Goal: Information Seeking & Learning: Check status

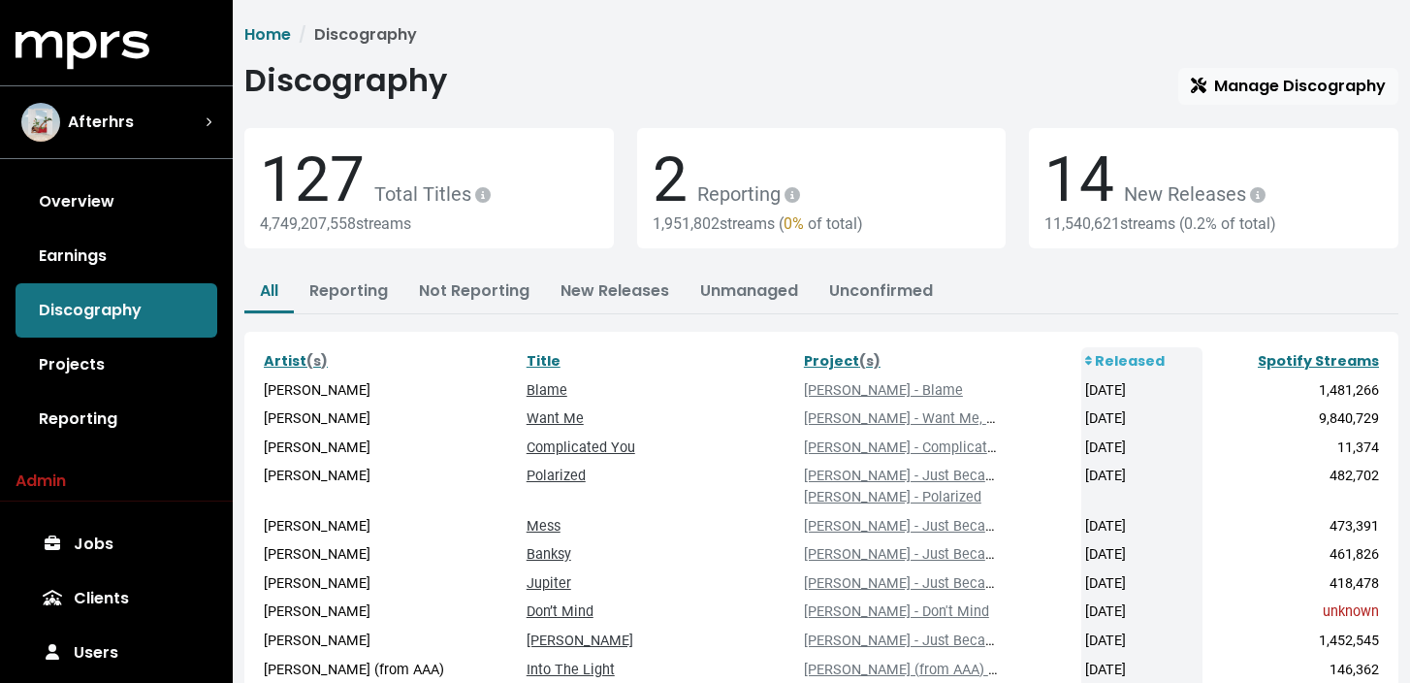
scroll to position [146, 0]
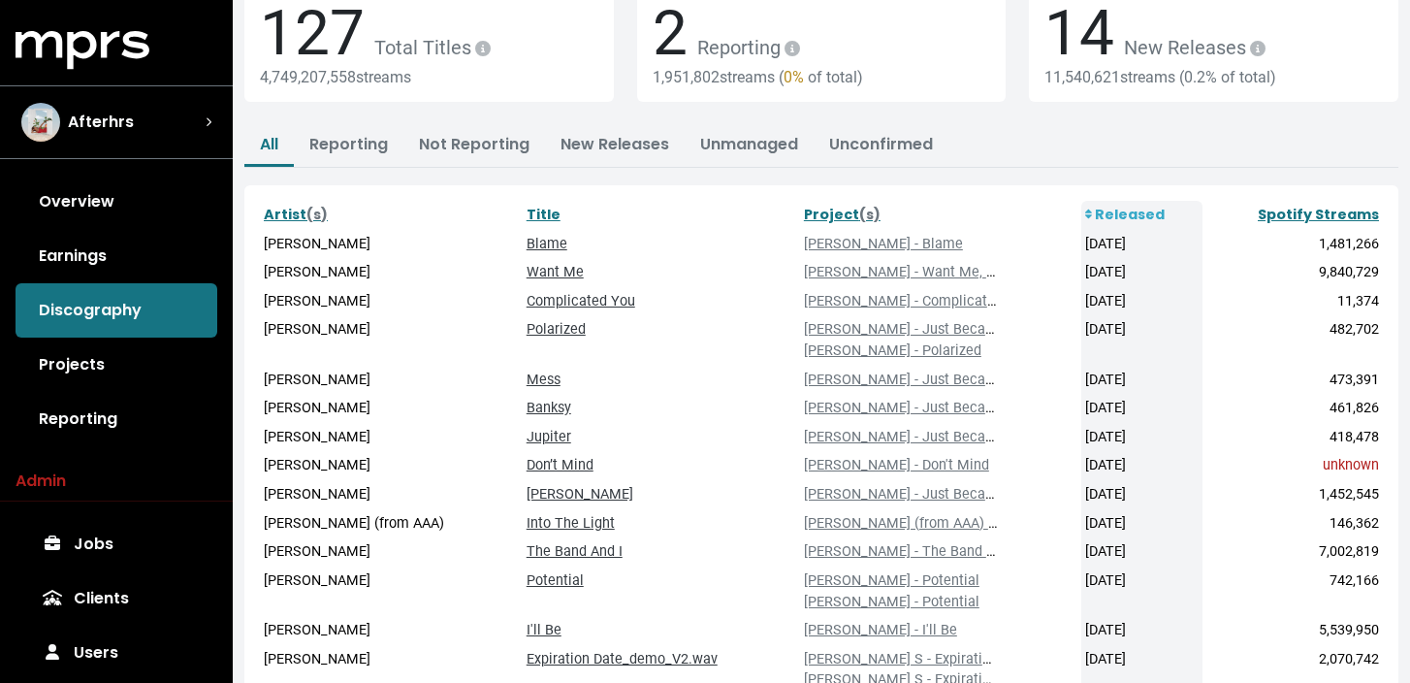
click at [197, 132] on div "Afterhrs" at bounding box center [116, 122] width 190 height 39
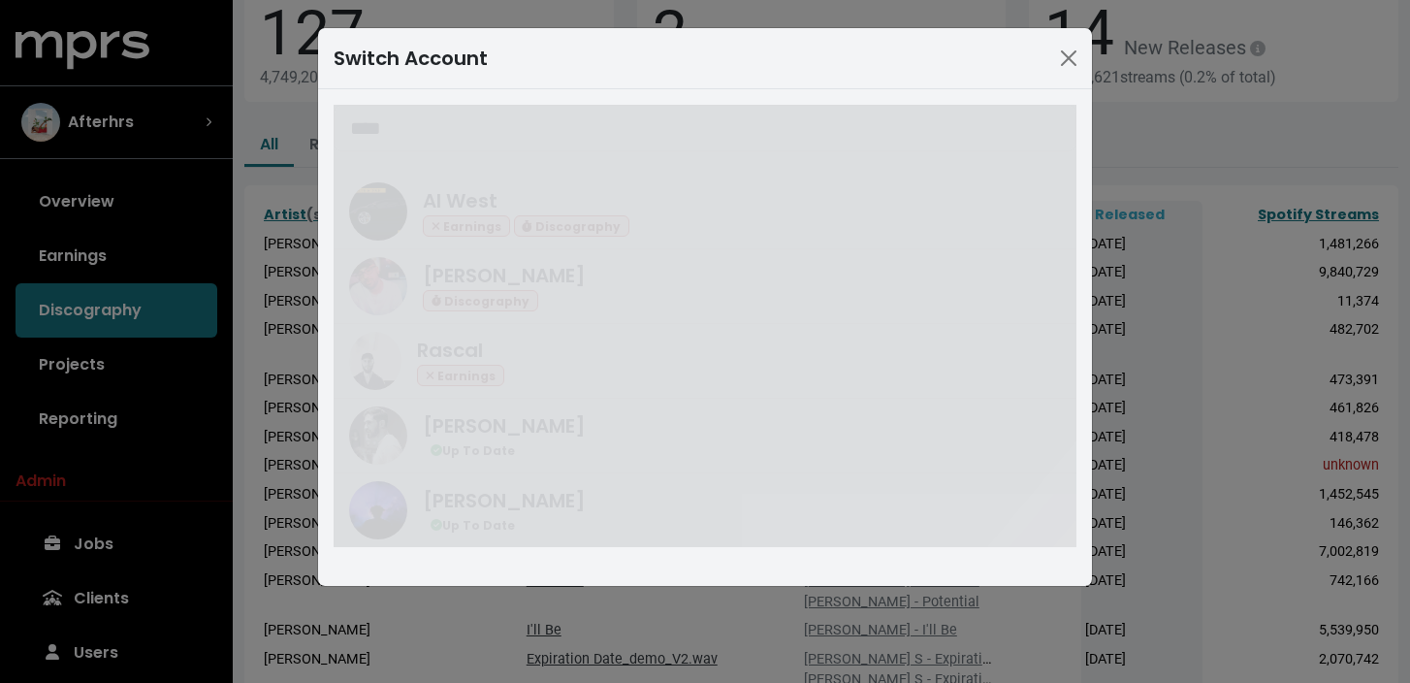
scroll to position [0, 0]
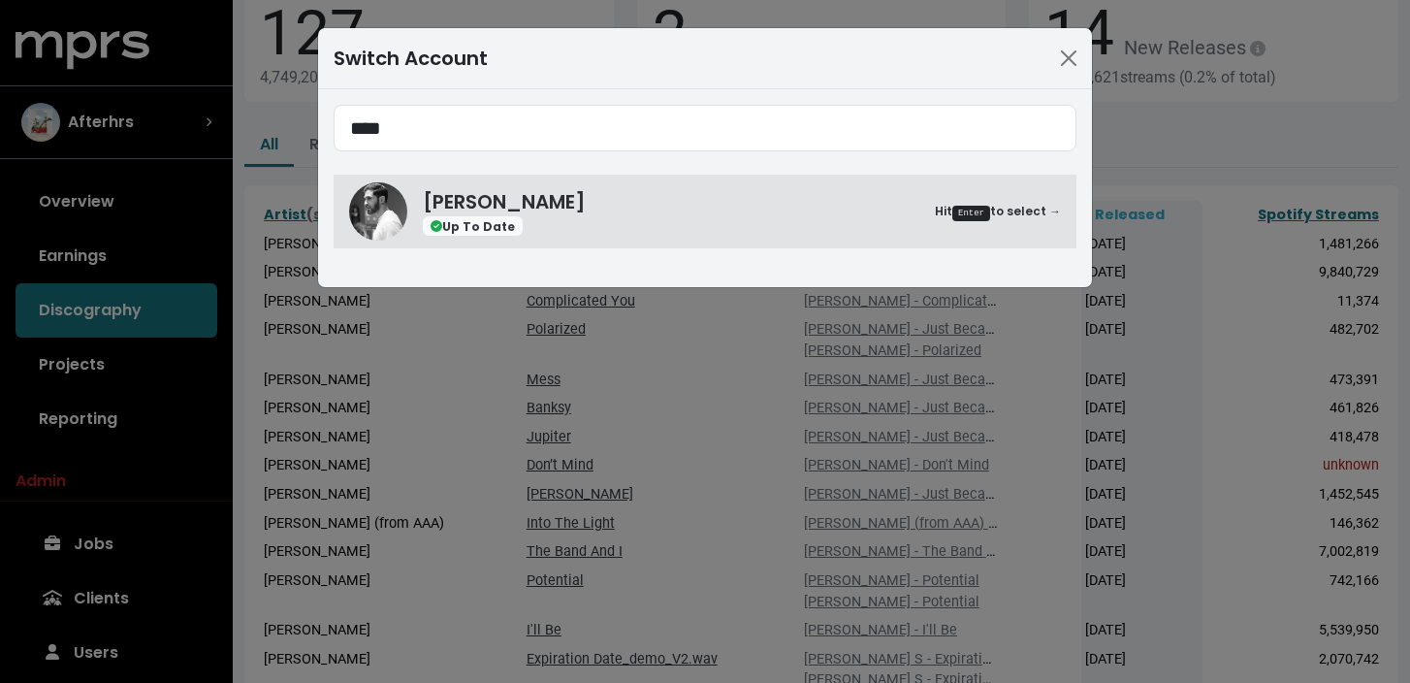
type input "****"
click at [608, 265] on div "**** [PERSON_NAME] Up To Date Hit Enter to select →" at bounding box center [705, 188] width 774 height 198
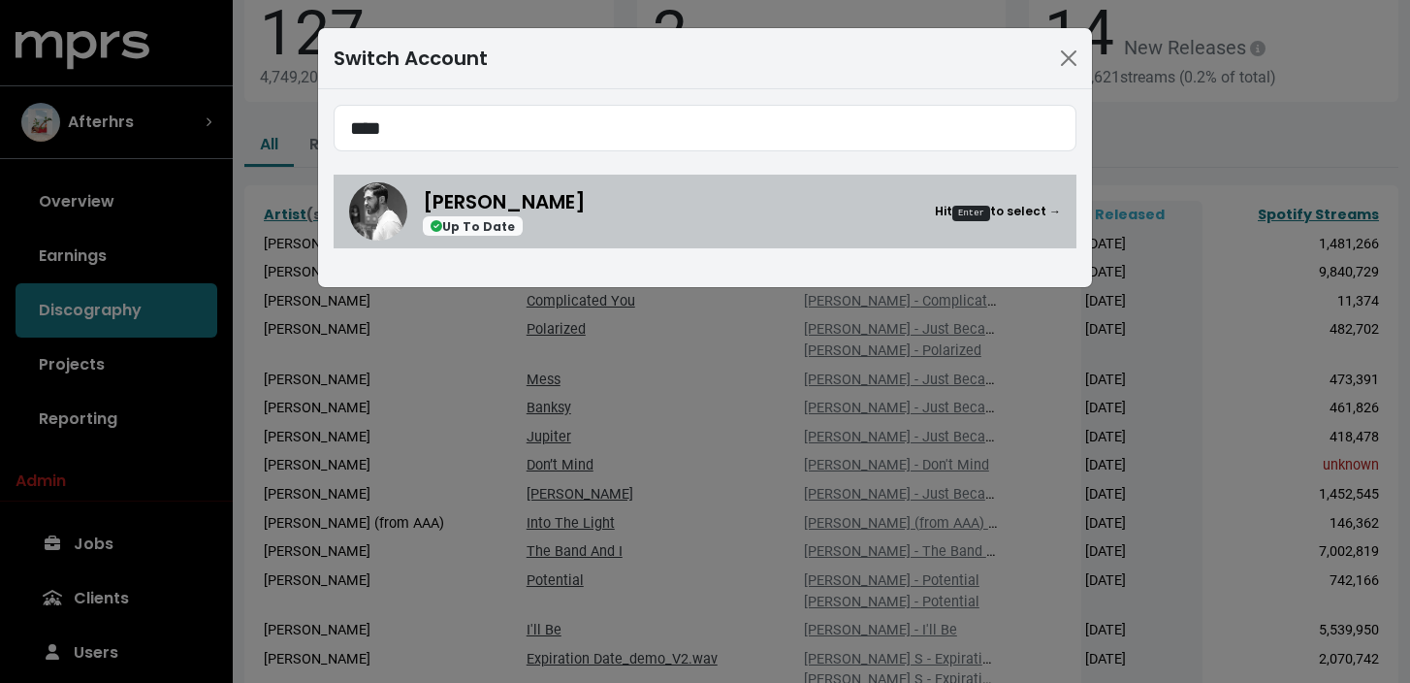
click at [637, 223] on div "[PERSON_NAME] Up To Date Hit Enter to select →" at bounding box center [742, 211] width 638 height 49
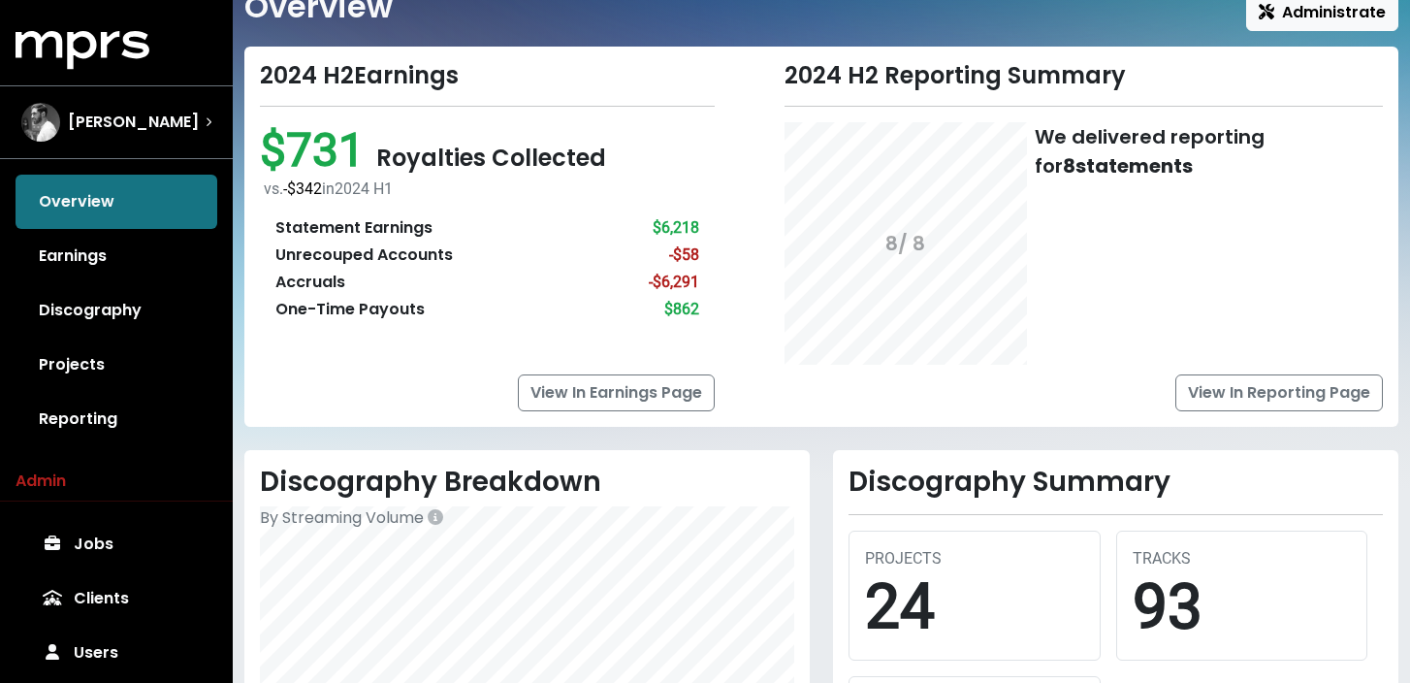
scroll to position [71, 0]
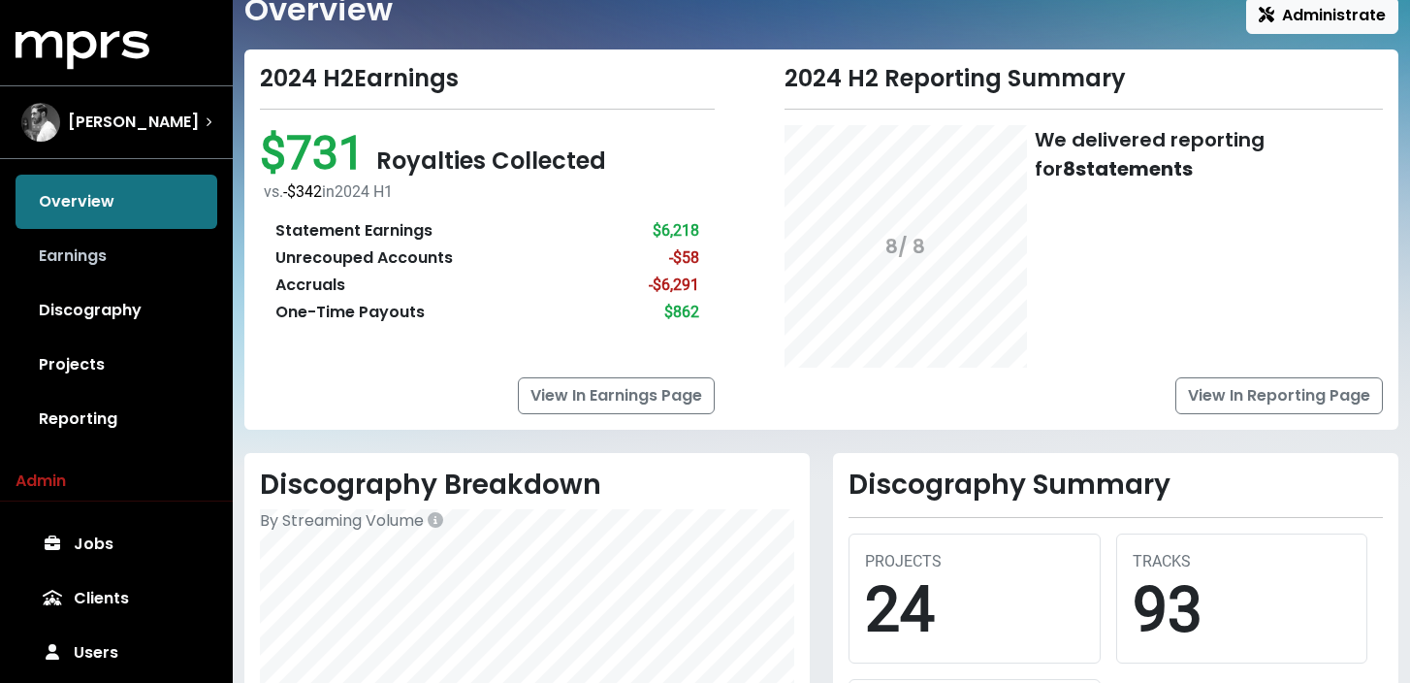
click at [187, 252] on link "Earnings" at bounding box center [117, 256] width 202 height 54
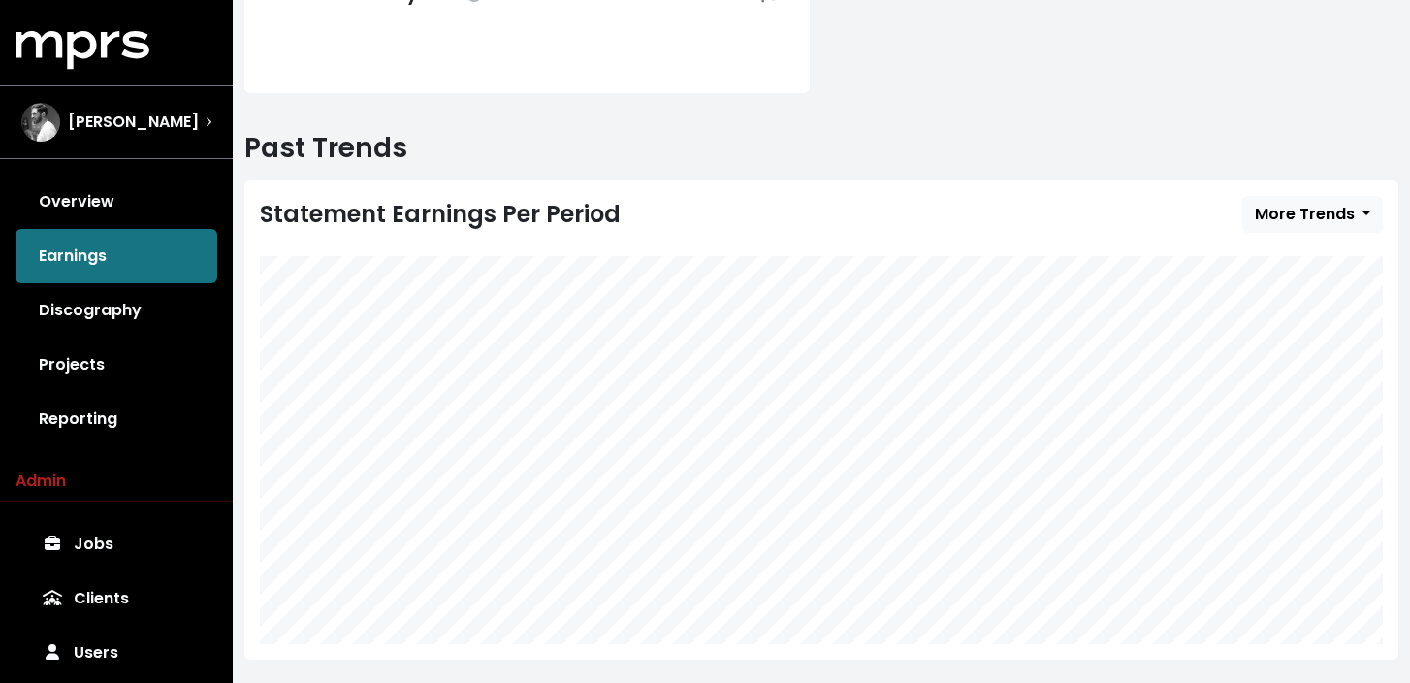
scroll to position [555, 0]
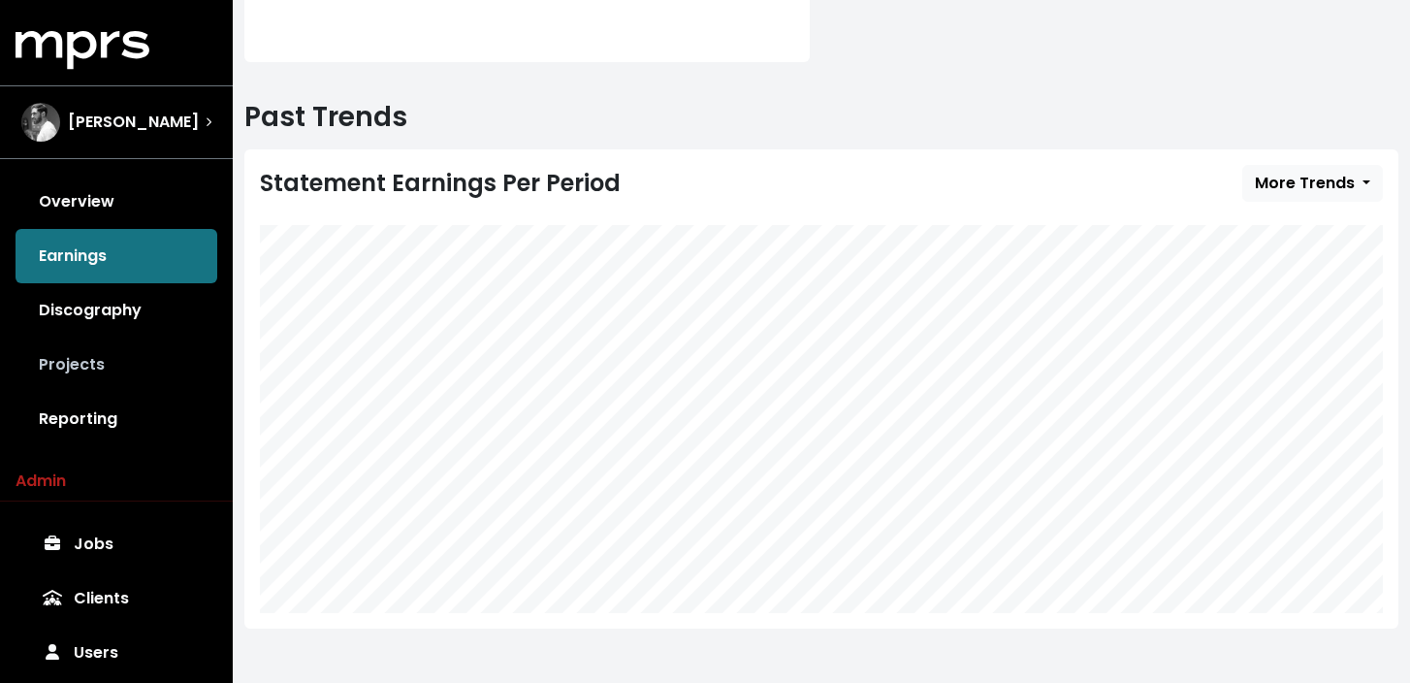
click at [162, 362] on link "Projects" at bounding box center [117, 365] width 202 height 54
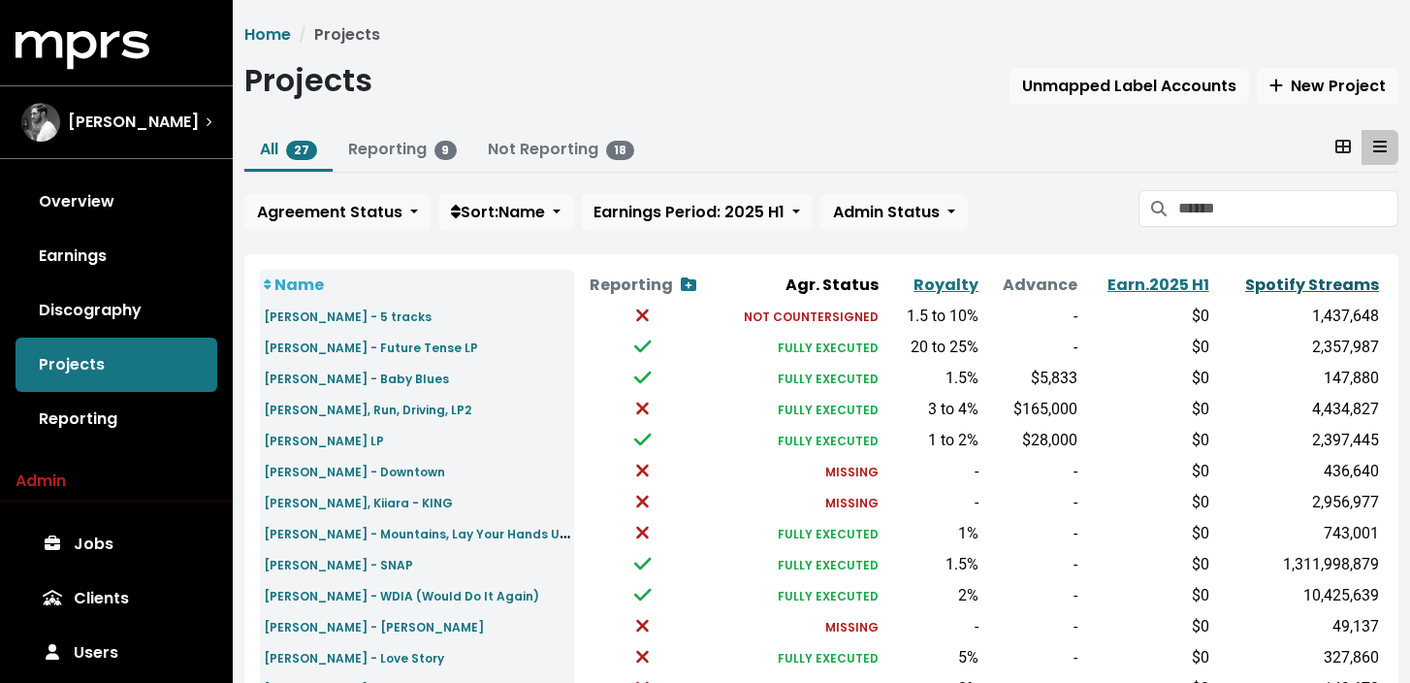
click at [1297, 286] on link "Spotify Streams" at bounding box center [1312, 285] width 134 height 22
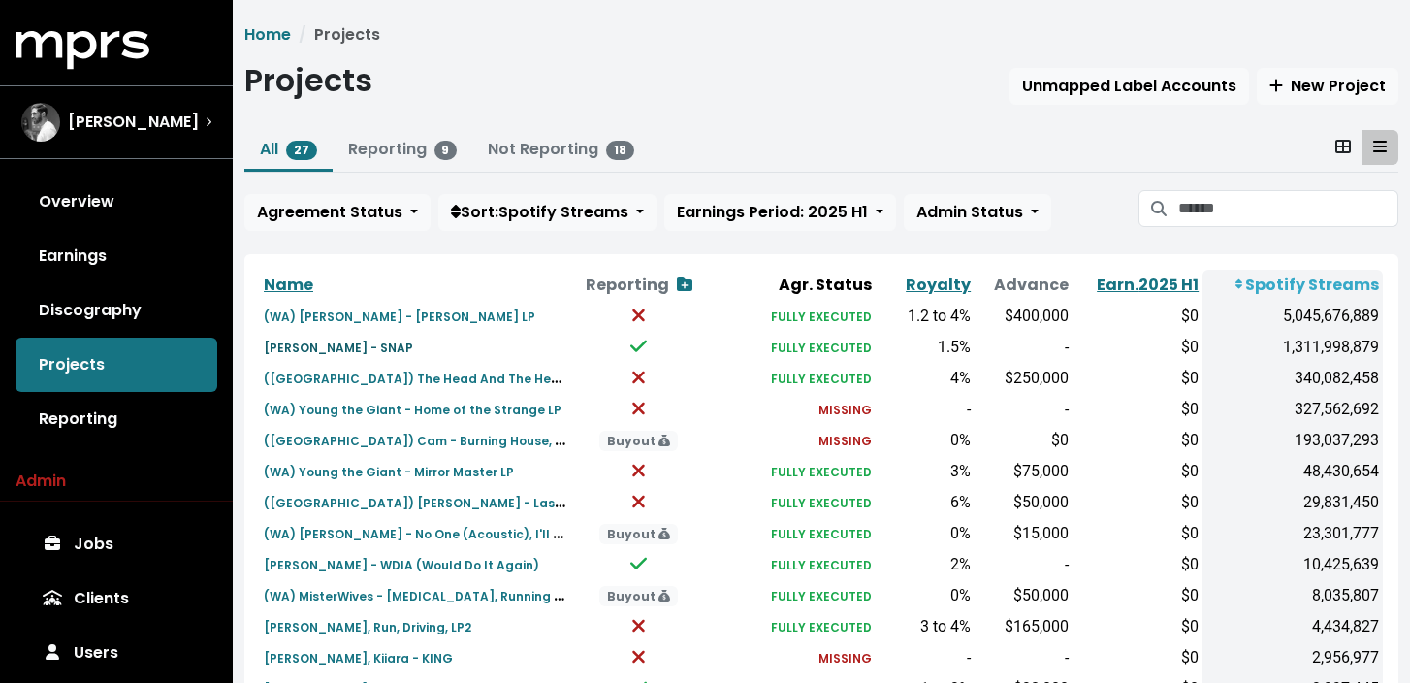
click at [355, 346] on small "[PERSON_NAME] - SNAP" at bounding box center [338, 347] width 149 height 16
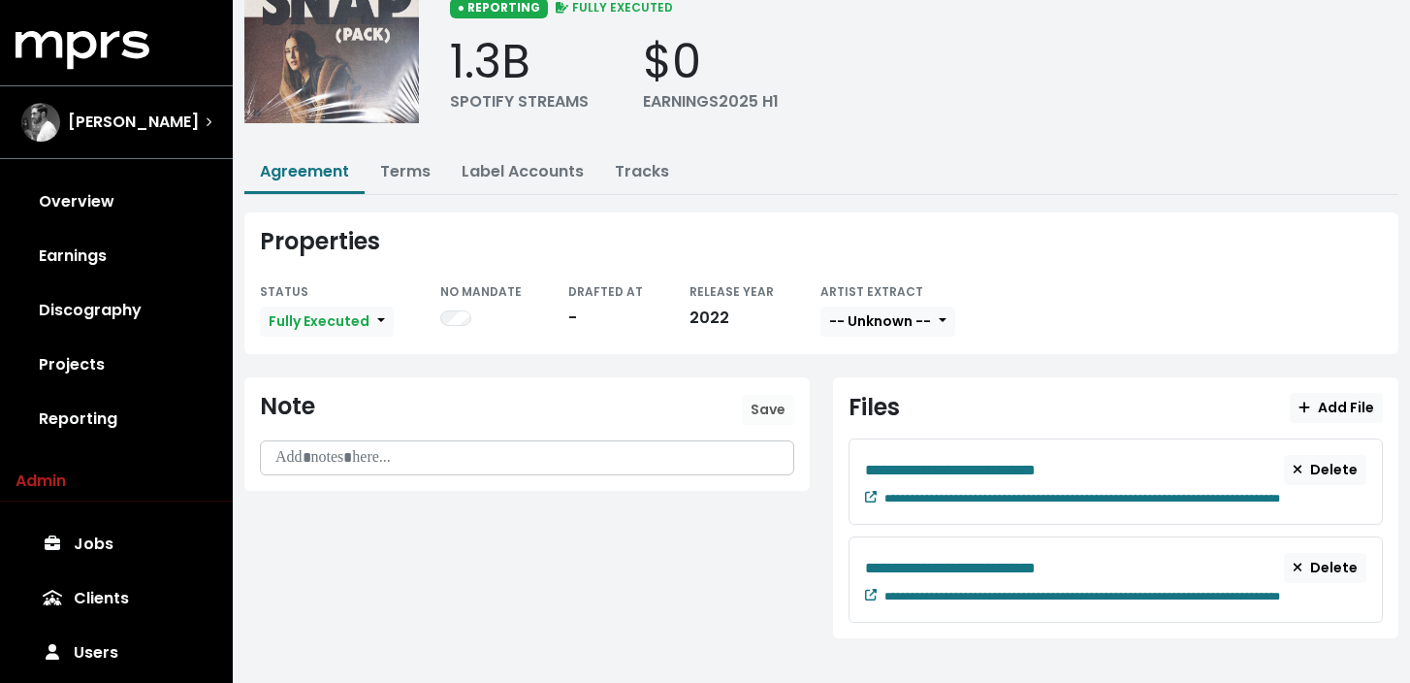
scroll to position [139, 0]
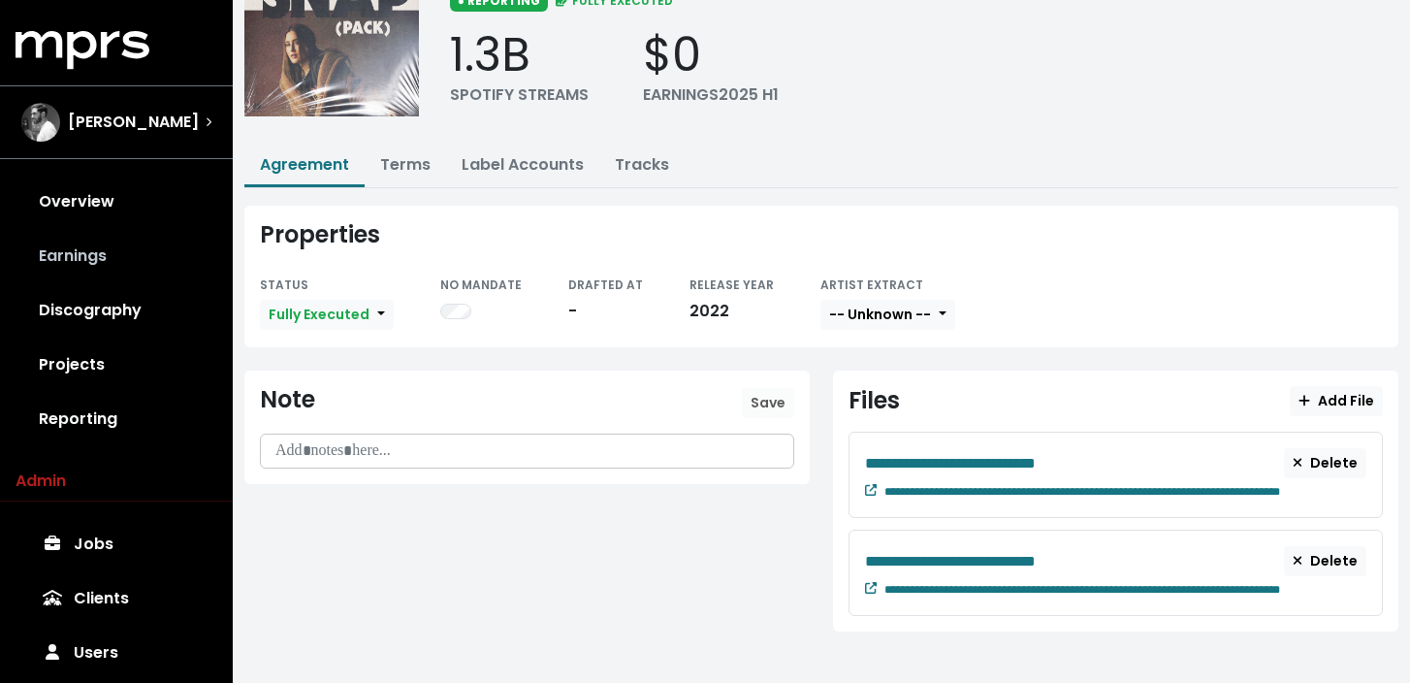
click at [117, 242] on link "Earnings" at bounding box center [117, 256] width 202 height 54
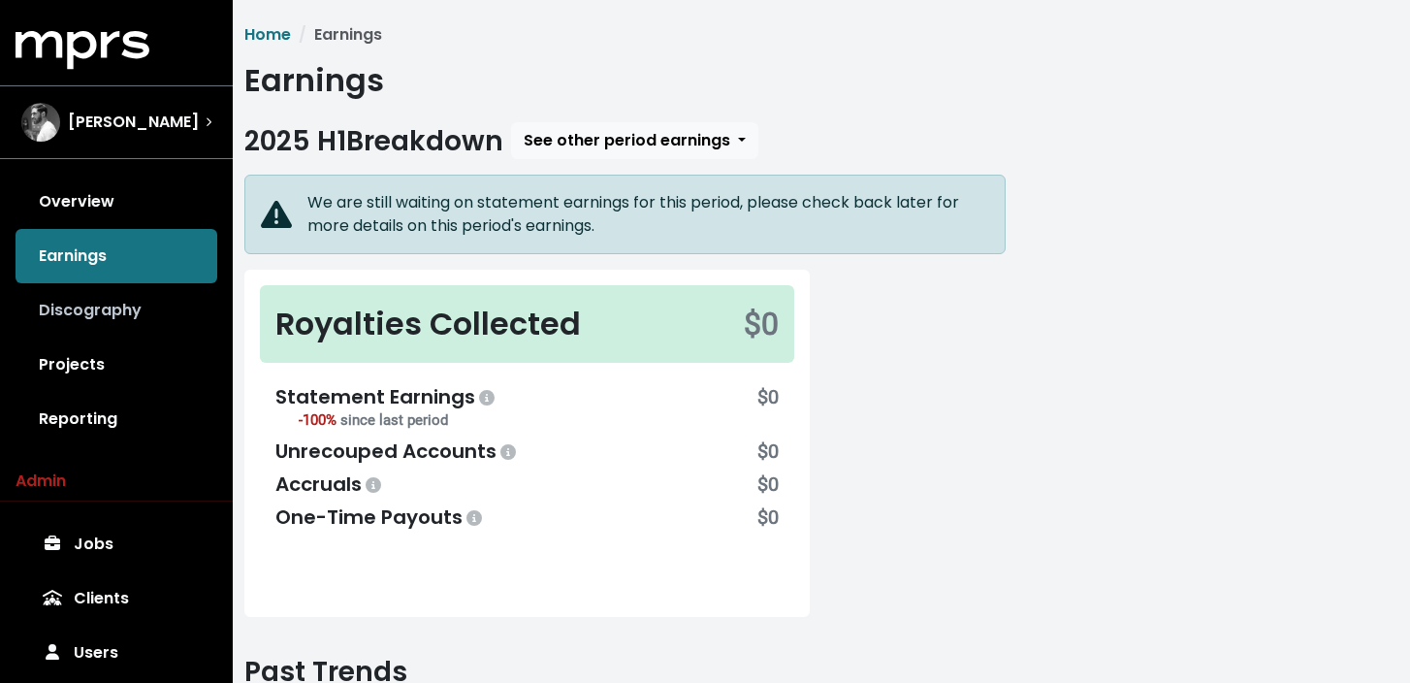
click at [113, 315] on link "Discography" at bounding box center [117, 310] width 202 height 54
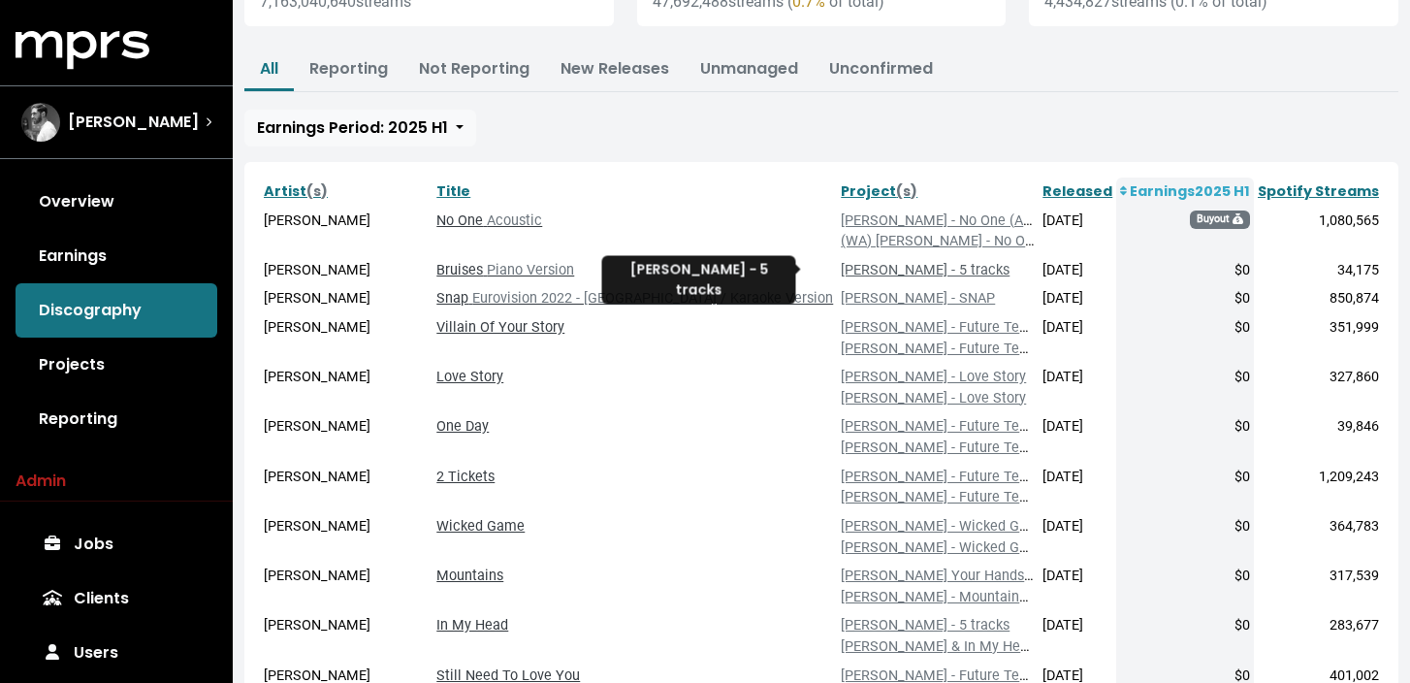
scroll to position [226, 0]
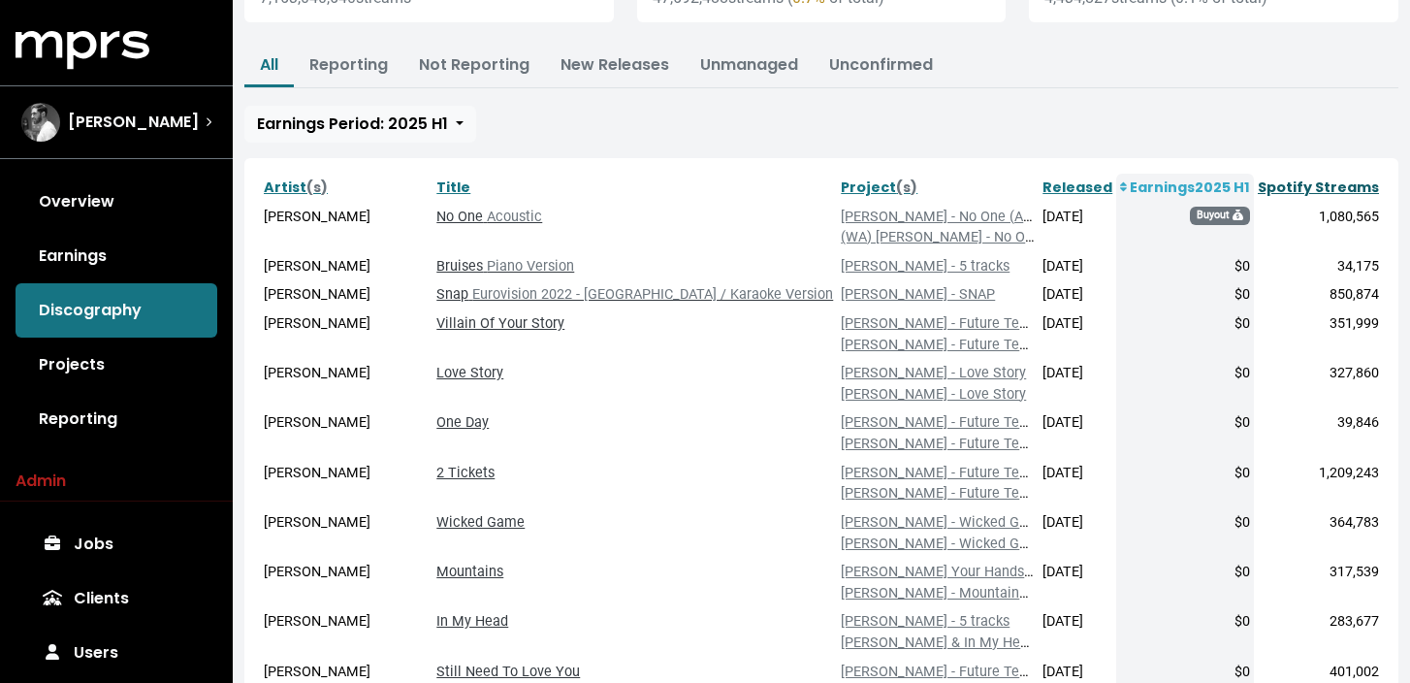
click at [1295, 182] on link "Spotify Streams" at bounding box center [1318, 187] width 121 height 19
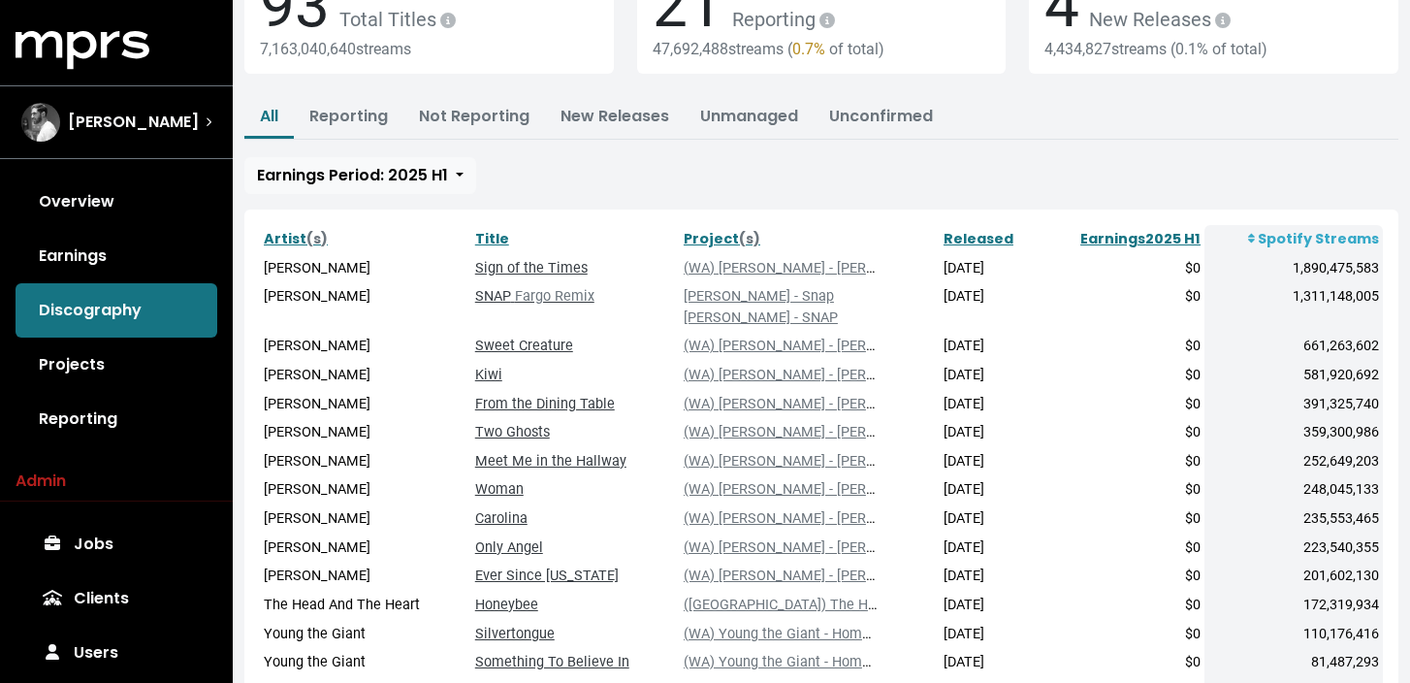
scroll to position [192, 0]
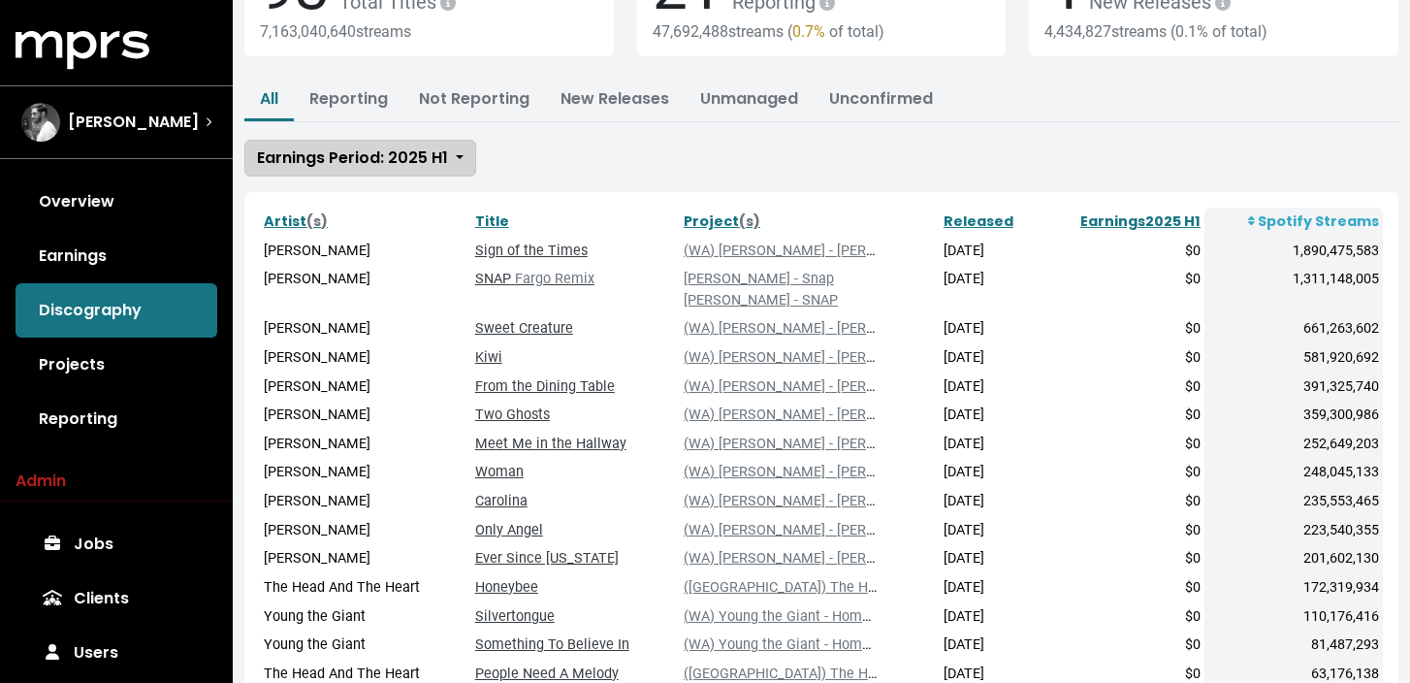
click at [438, 168] on span "Earnings Period: 2025 H1" at bounding box center [352, 157] width 191 height 22
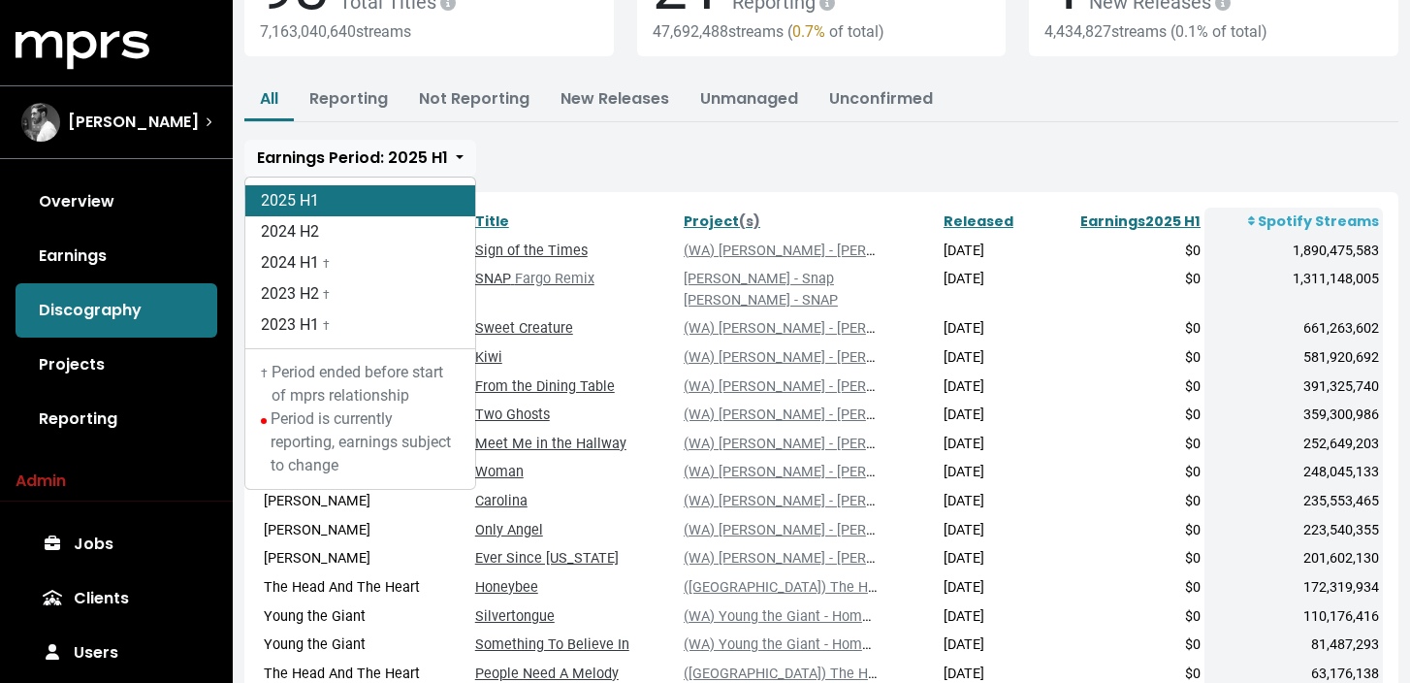
click at [533, 157] on div "All Reporting Not Reporting New Releases Unmanaged Unconfirmed Earnings Period:…" at bounding box center [821, 128] width 1154 height 97
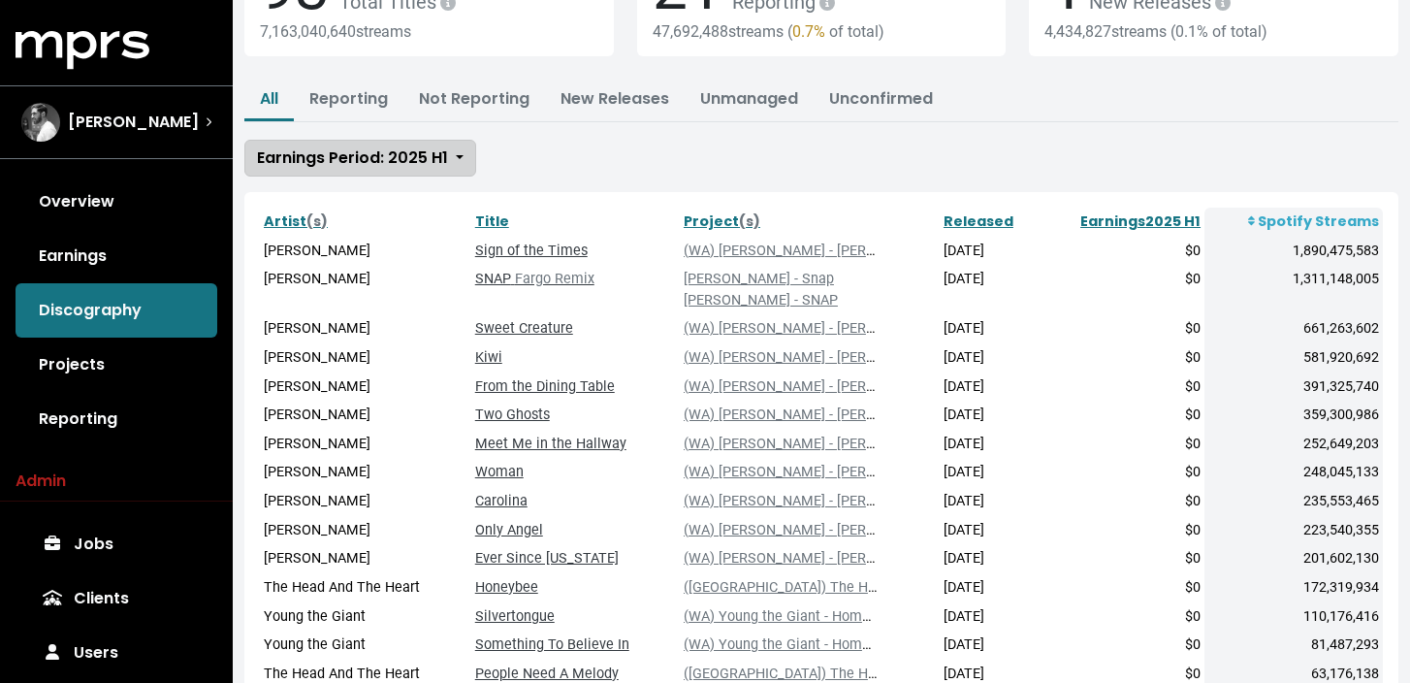
click at [364, 160] on span "Earnings Period: 2025 H1" at bounding box center [352, 157] width 191 height 22
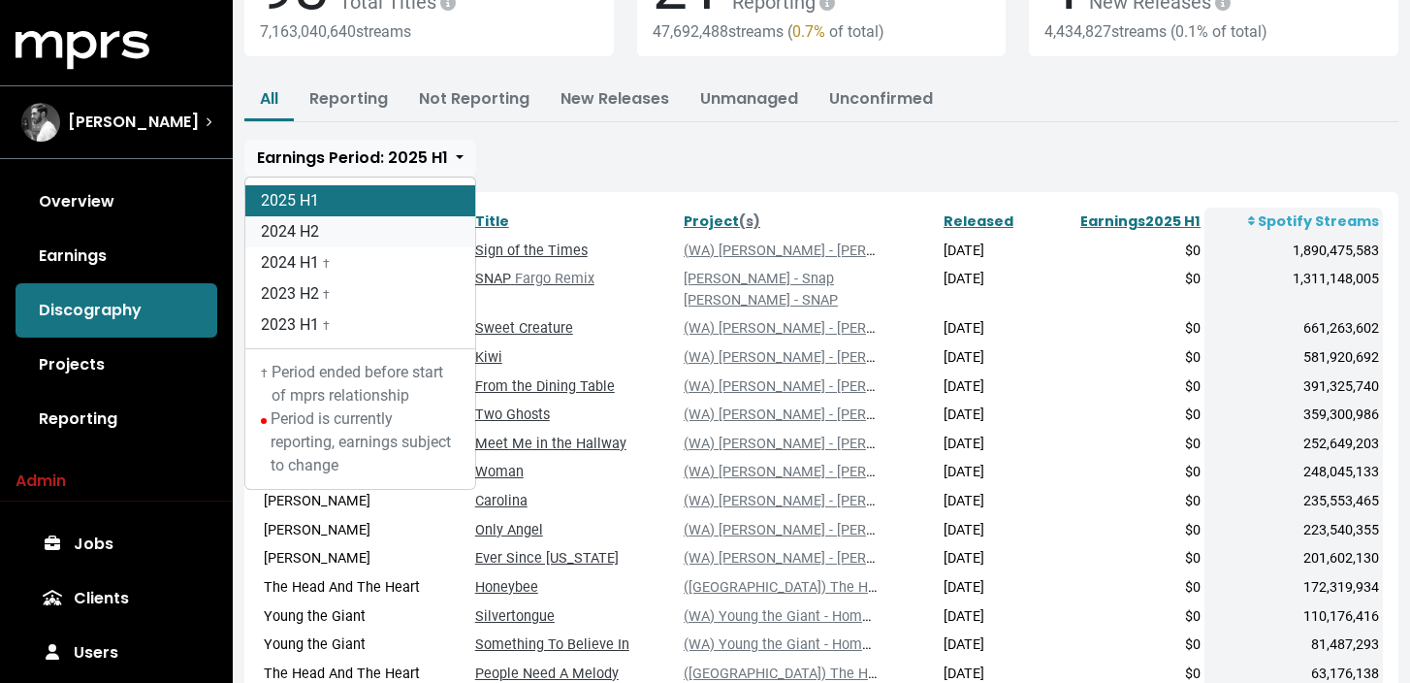
click at [377, 228] on link "2024 H2" at bounding box center [360, 231] width 230 height 31
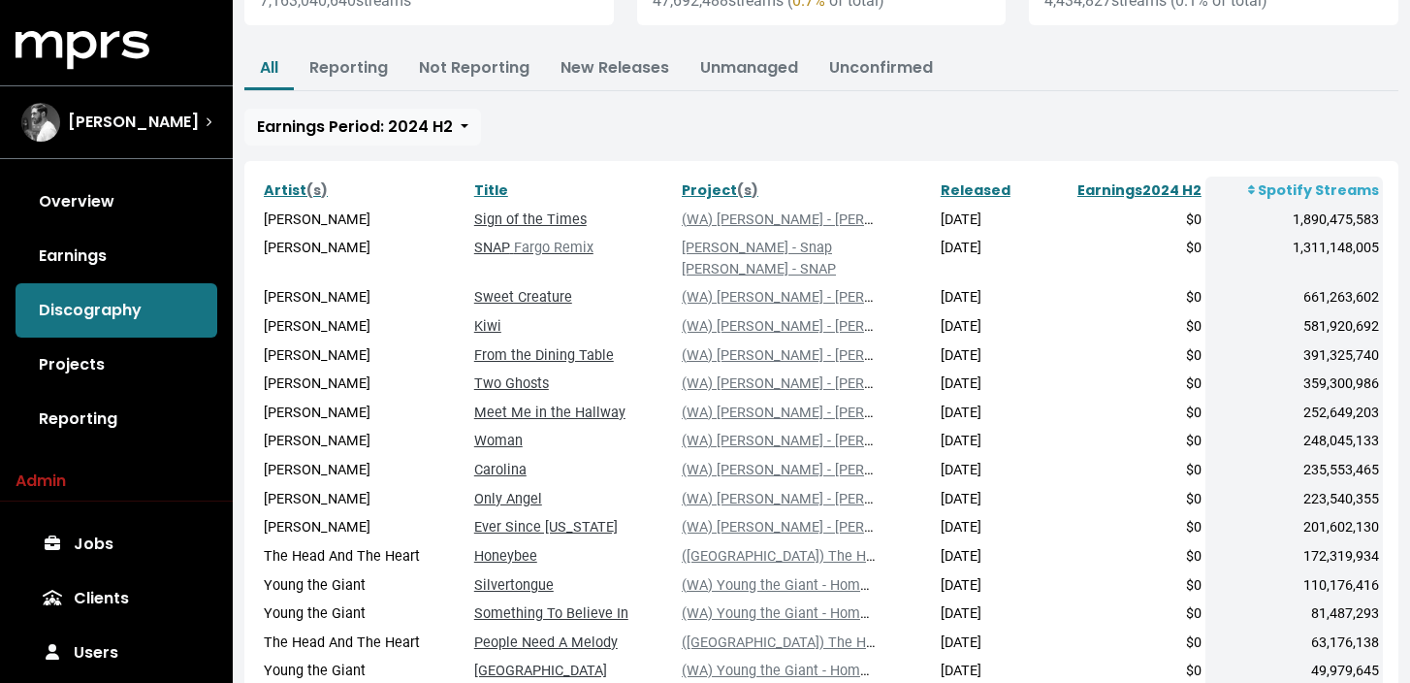
scroll to position [222, 0]
click at [1201, 246] on div "$0" at bounding box center [1120, 249] width 161 height 21
